Goal: Task Accomplishment & Management: Manage account settings

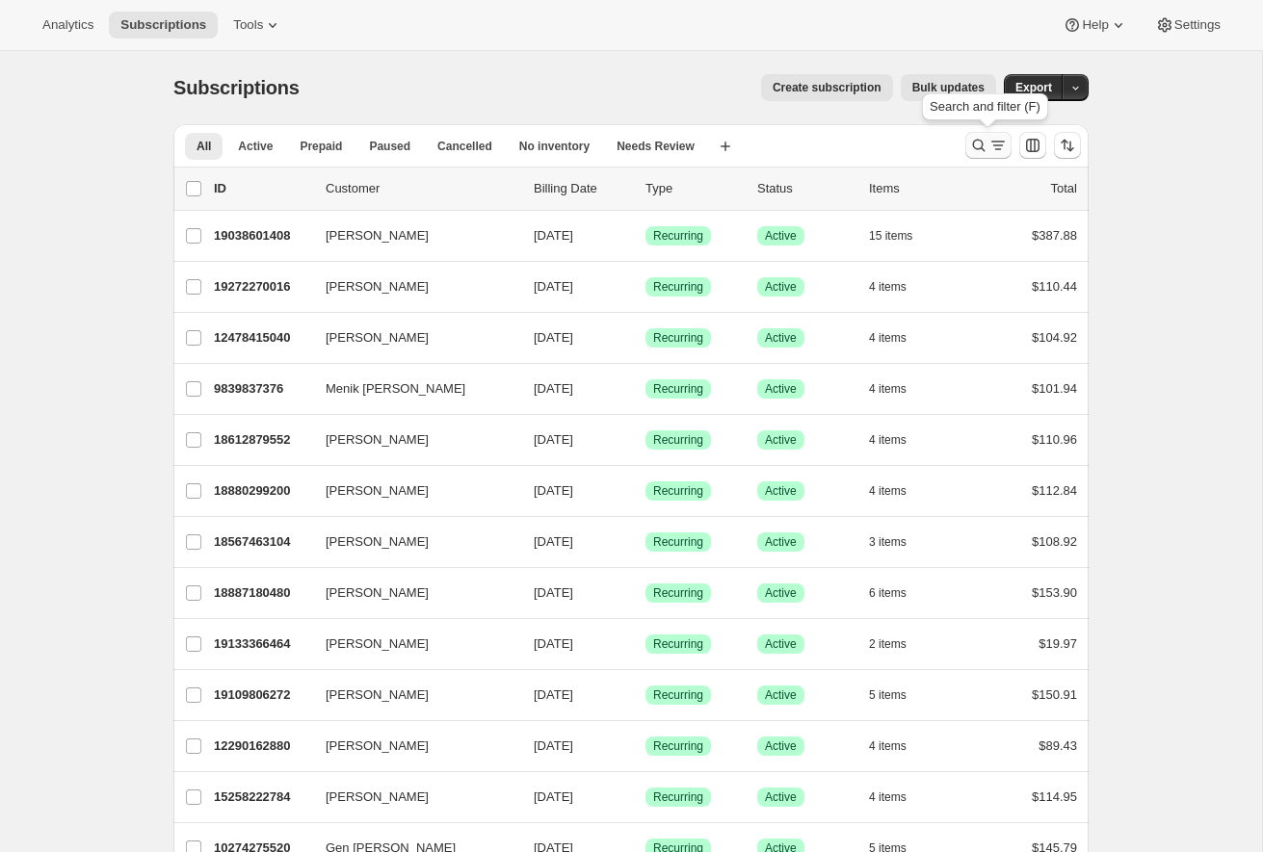
click at [974, 144] on icon "Search and filter results" at bounding box center [978, 145] width 19 height 19
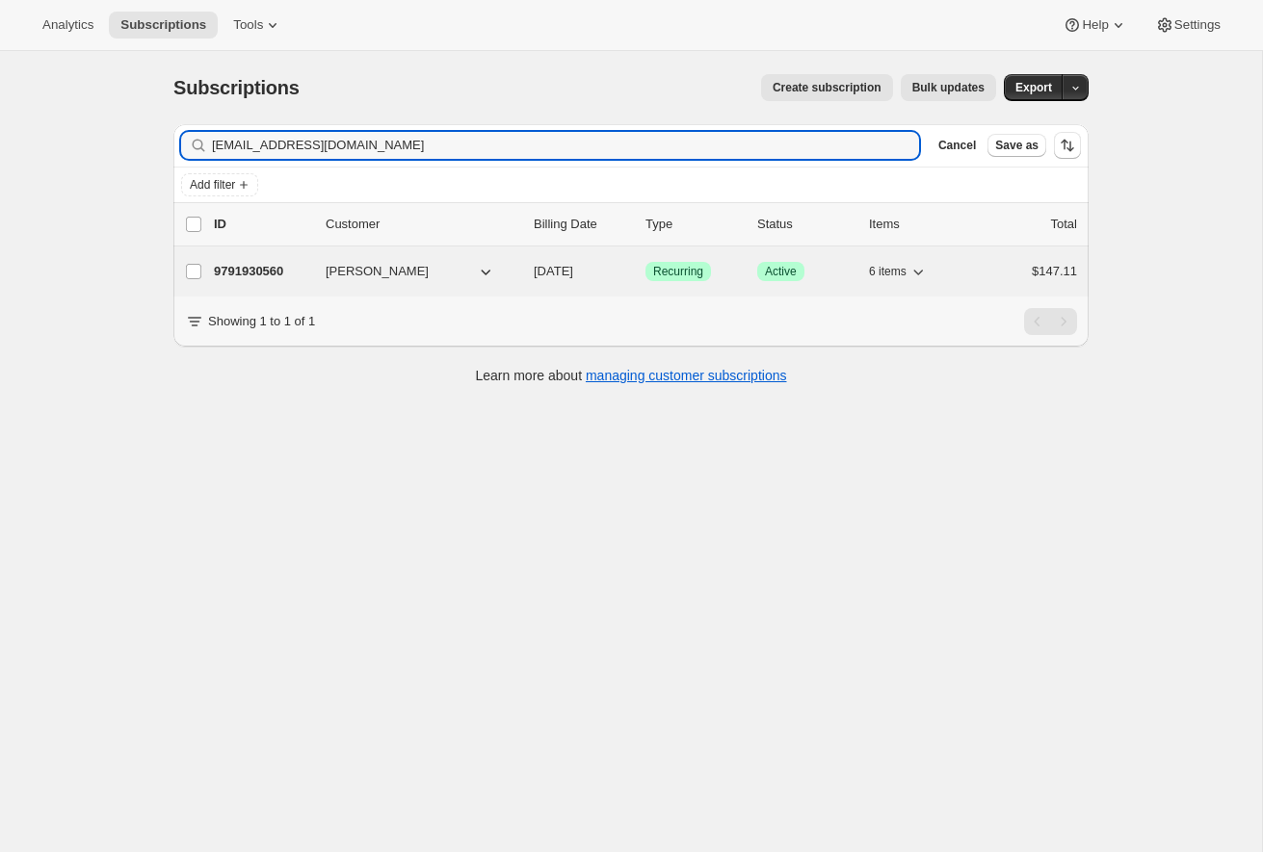
type input "[EMAIL_ADDRESS][DOMAIN_NAME]"
click at [252, 268] on p "9791930560" at bounding box center [262, 271] width 96 height 19
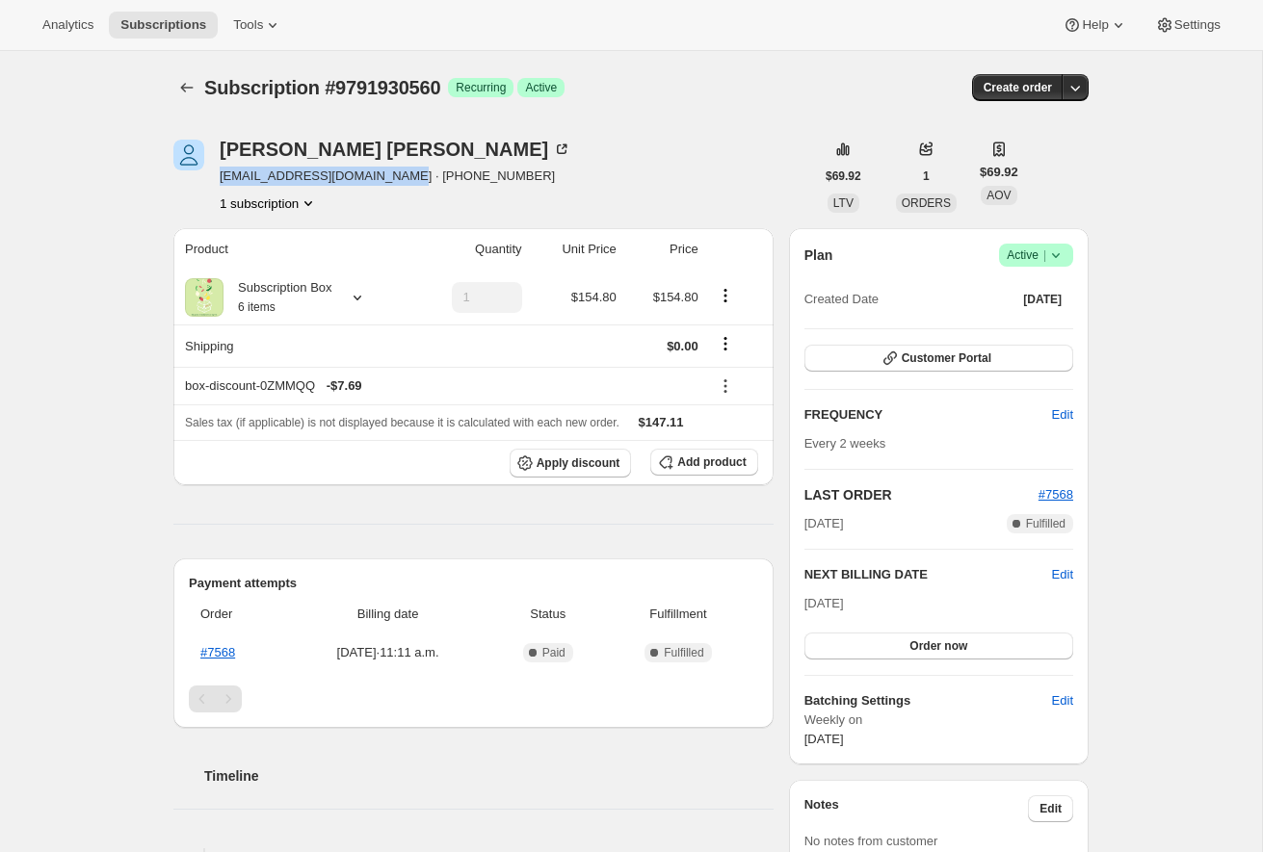
drag, startPoint x: 221, startPoint y: 175, endPoint x: 400, endPoint y: 182, distance: 179.3
click at [400, 182] on span "[EMAIL_ADDRESS][DOMAIN_NAME] · [PHONE_NUMBER]" at bounding box center [396, 176] width 352 height 19
copy span "[EMAIL_ADDRESS][DOMAIN_NAME]"
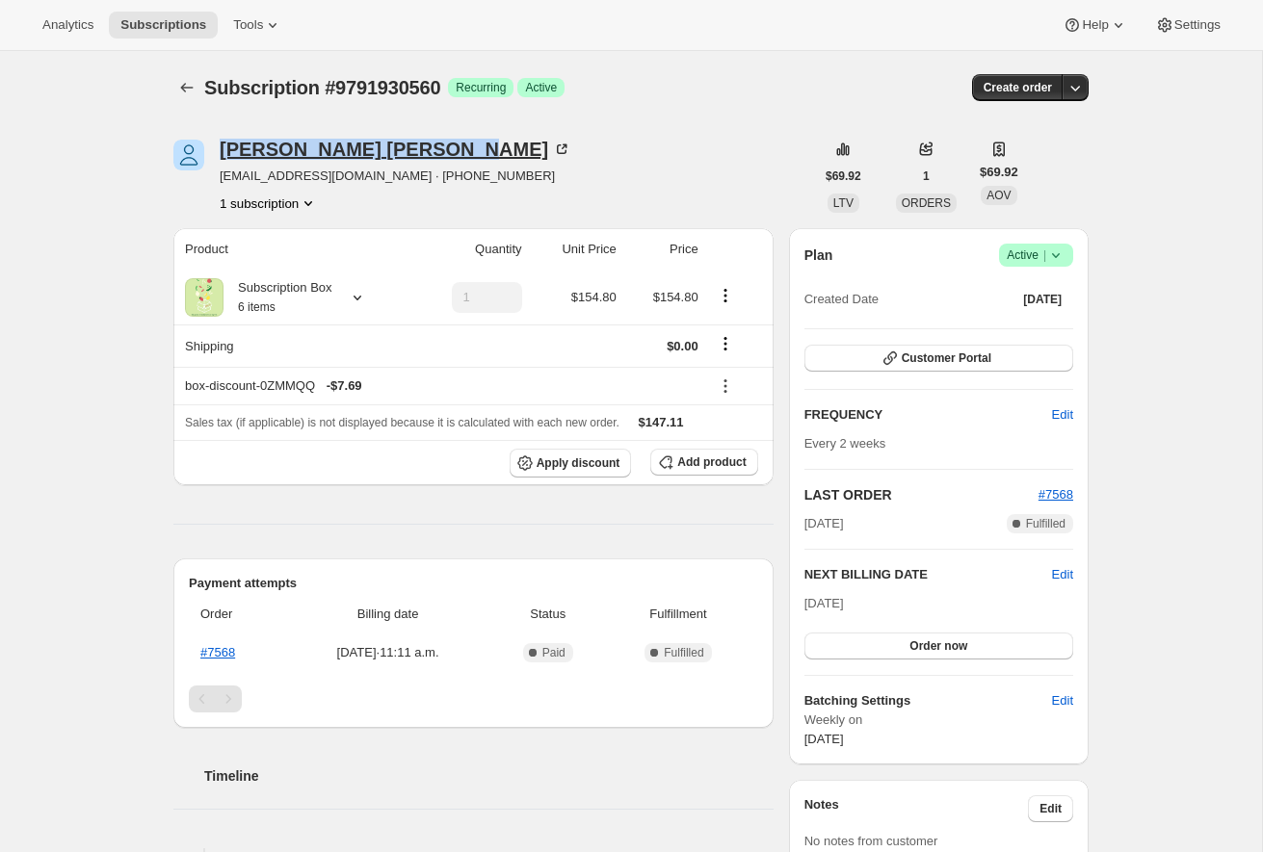
drag, startPoint x: 220, startPoint y: 146, endPoint x: 401, endPoint y: 149, distance: 181.1
click at [401, 149] on div "Danielle Semenchuk" at bounding box center [396, 149] width 352 height 19
click at [188, 85] on icon "Subscriptions" at bounding box center [186, 87] width 19 height 19
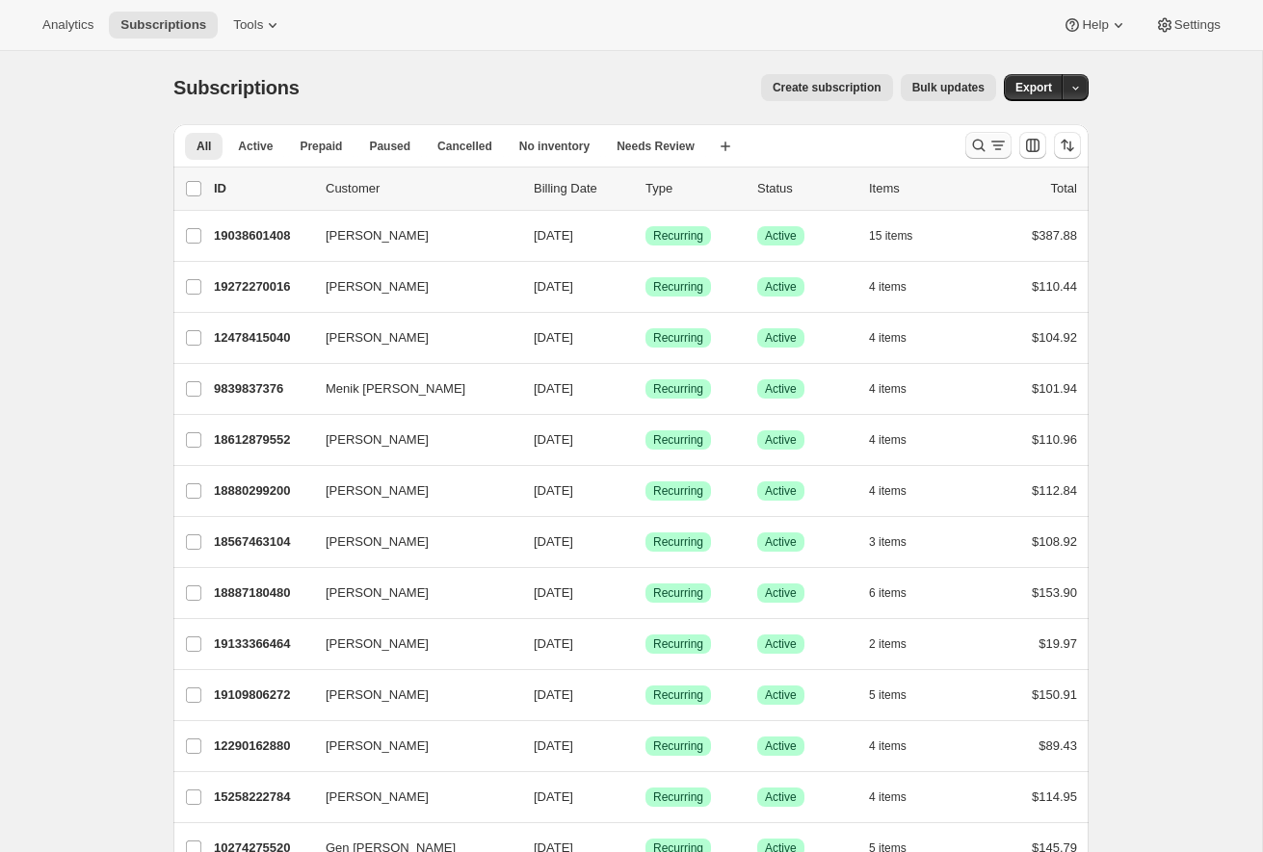
click at [983, 143] on icon "Search and filter results" at bounding box center [978, 145] width 19 height 19
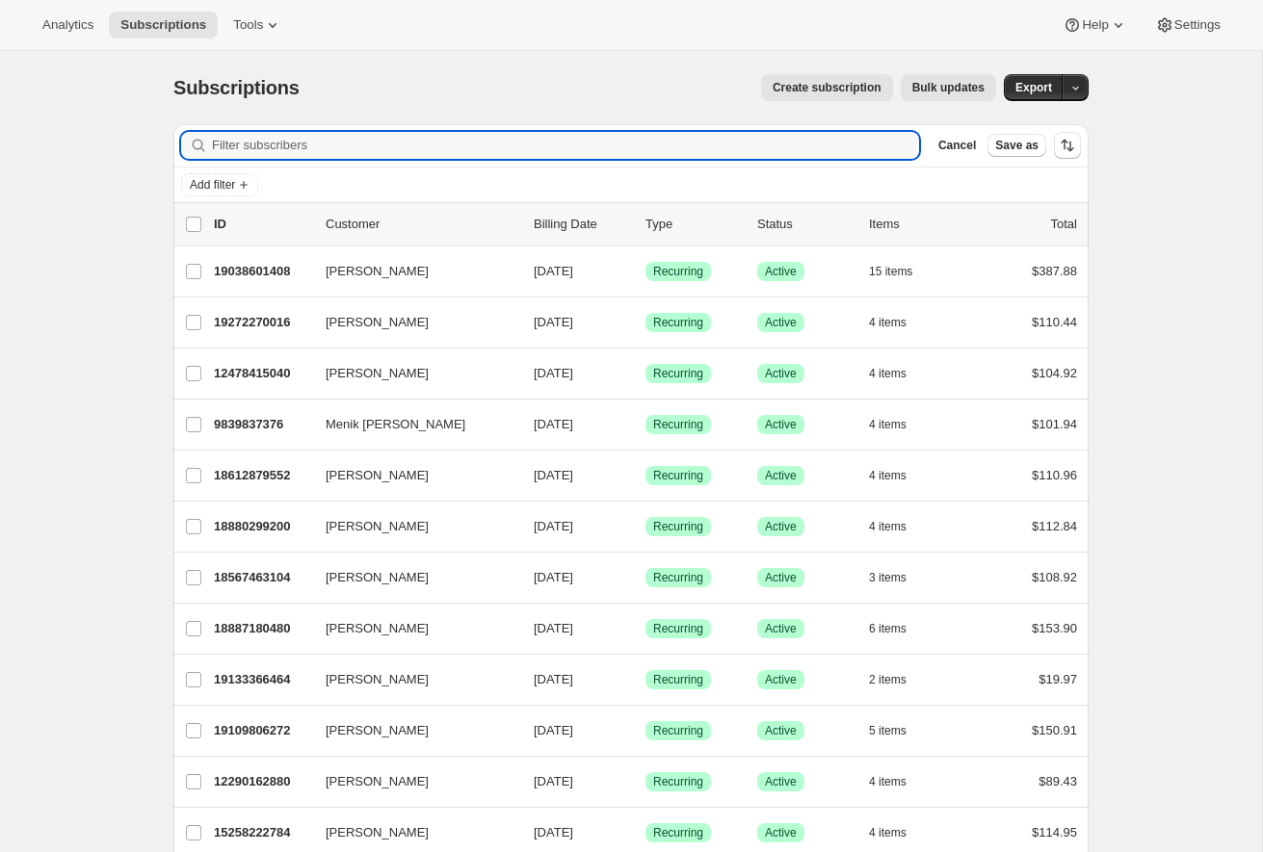
paste input "[PERSON_NAME]"
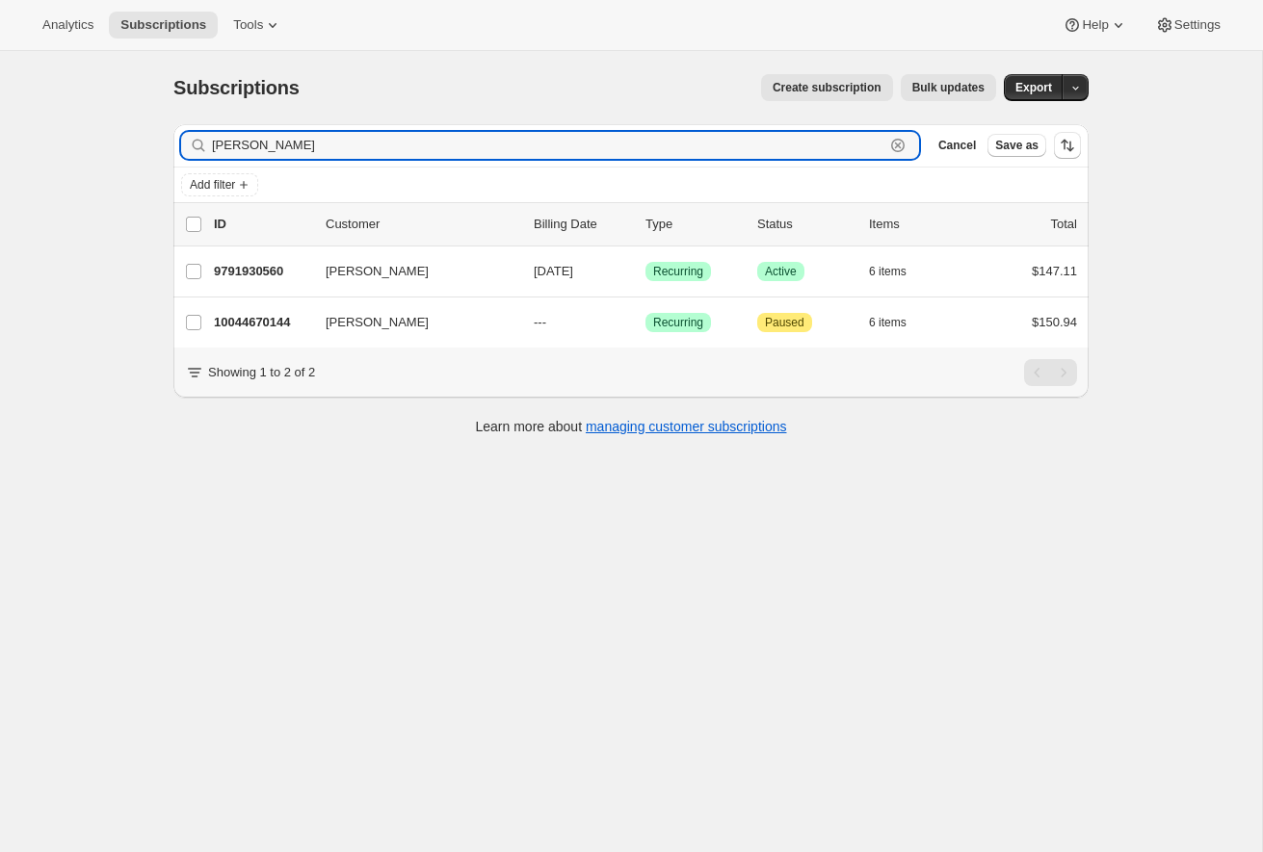
type input "[PERSON_NAME]"
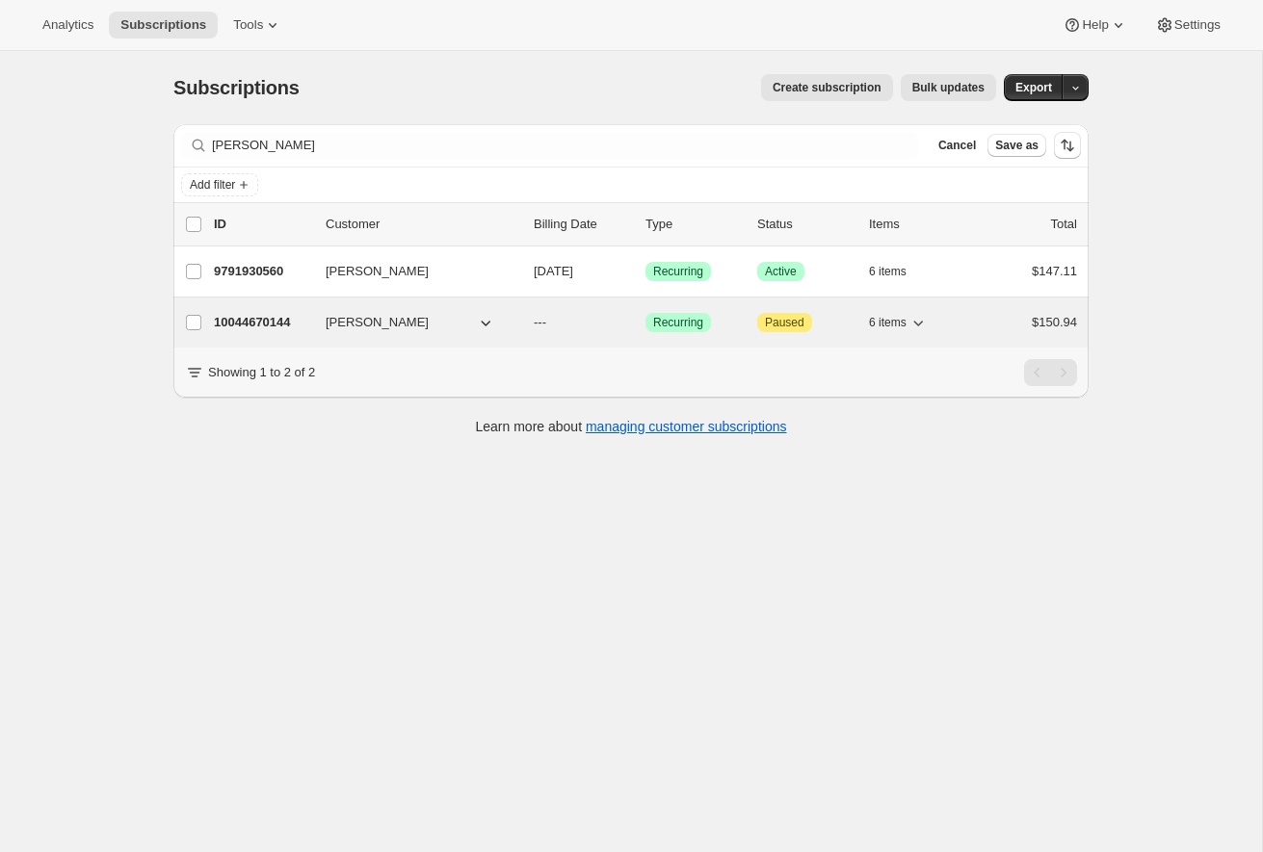
click at [263, 323] on p "10044670144" at bounding box center [262, 322] width 96 height 19
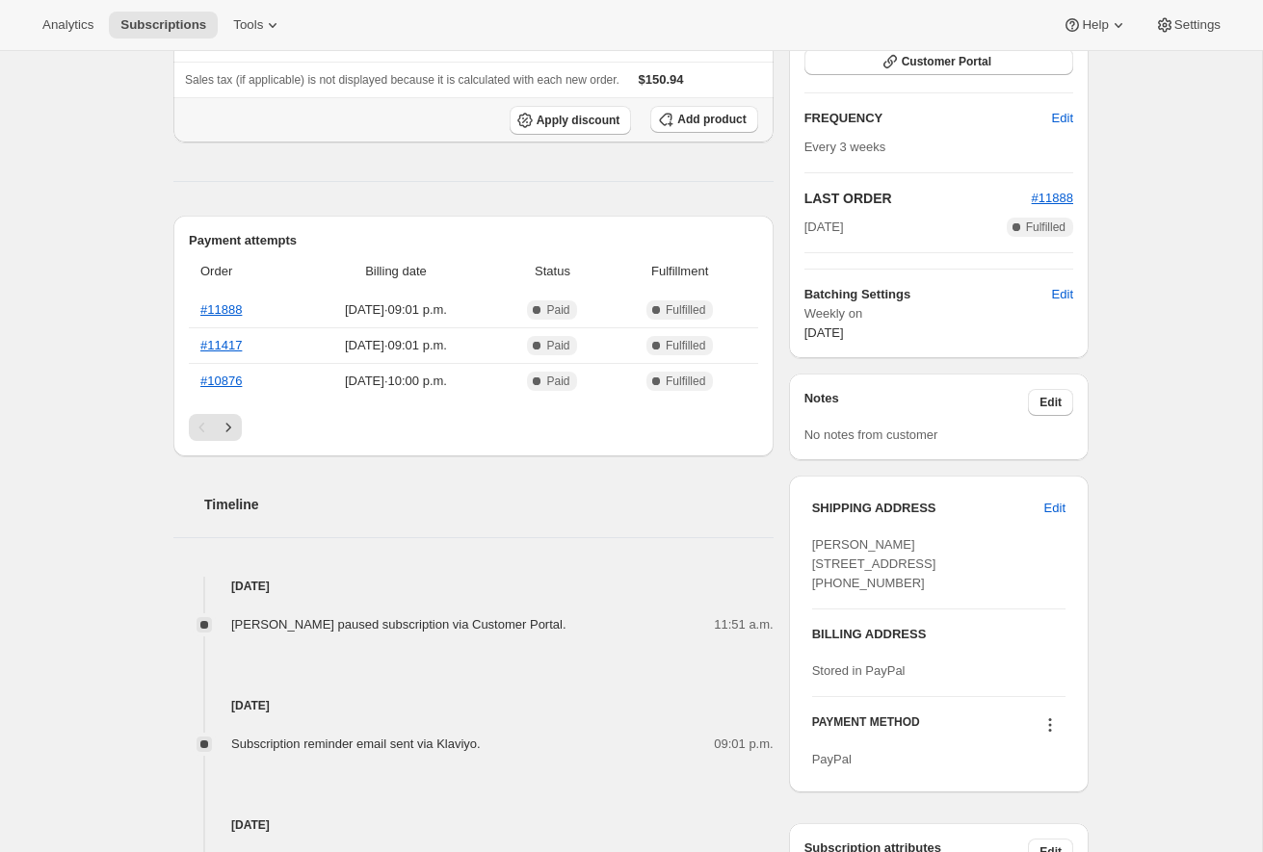
scroll to position [348, 0]
